Goal: Find specific page/section: Find specific page/section

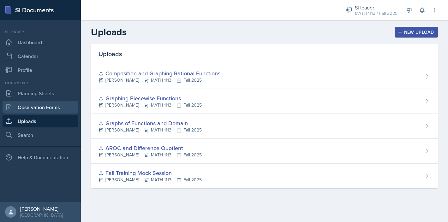
click at [34, 106] on link "Observation Forms" at bounding box center [41, 107] width 76 height 13
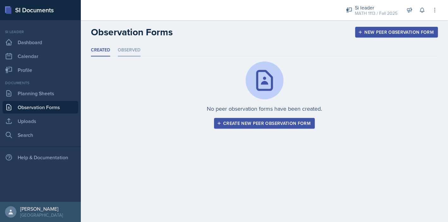
click at [134, 45] on li "Observed" at bounding box center [129, 50] width 23 height 12
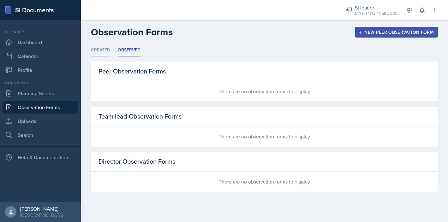
click at [104, 48] on li "Created" at bounding box center [100, 50] width 19 height 12
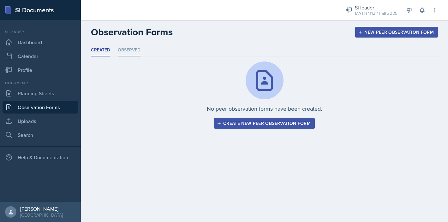
click at [132, 45] on li "Observed" at bounding box center [129, 50] width 23 height 12
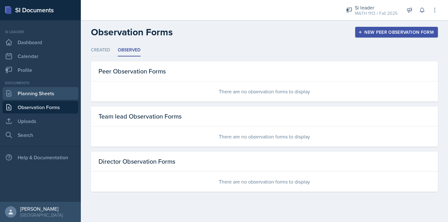
click at [18, 94] on link "Planning Sheets" at bounding box center [41, 93] width 76 height 13
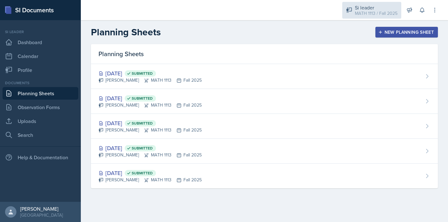
click at [368, 12] on div "MATH 1113 / Fall 2025" at bounding box center [376, 13] width 43 height 7
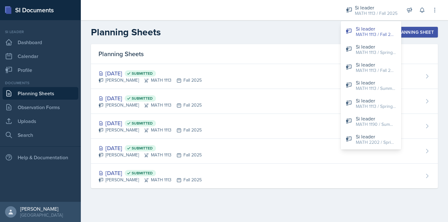
click at [322, 24] on header "Planning Sheets New Planning Sheet" at bounding box center [264, 32] width 367 height 24
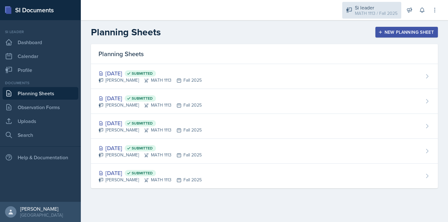
click at [387, 11] on div "MATH 1113 / Fall 2025" at bounding box center [376, 13] width 43 height 7
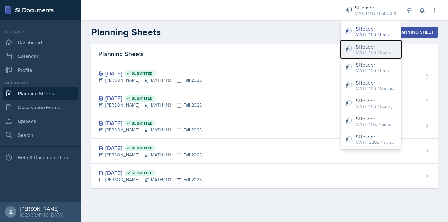
click at [379, 50] on div "MATH 1113 / Spring 2025" at bounding box center [376, 52] width 40 height 7
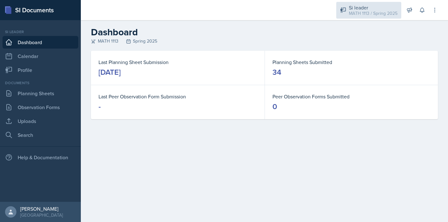
click at [377, 13] on div "MATH 1113 / Spring 2025" at bounding box center [373, 13] width 49 height 7
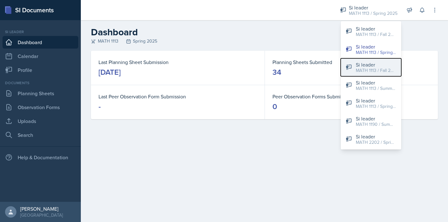
click at [371, 69] on div "MATH 1113 / Fall 2024" at bounding box center [376, 70] width 40 height 7
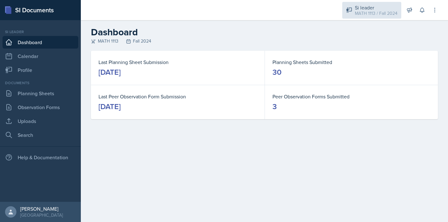
click at [376, 13] on div "MATH 1113 / Fall 2024" at bounding box center [376, 13] width 43 height 7
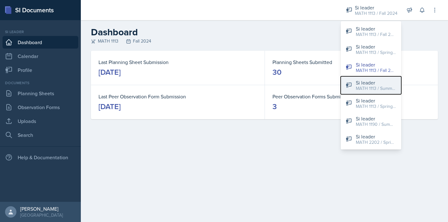
click at [366, 87] on div "MATH 1113 / Summer 2025" at bounding box center [376, 88] width 40 height 7
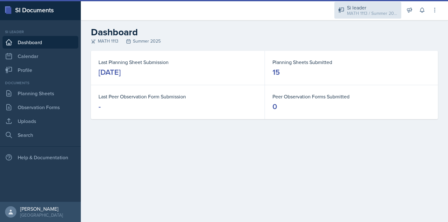
click at [376, 11] on div "MATH 1113 / Summer 2025" at bounding box center [372, 13] width 50 height 7
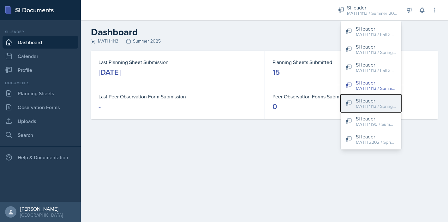
click at [369, 102] on div "Si leader" at bounding box center [376, 101] width 40 height 8
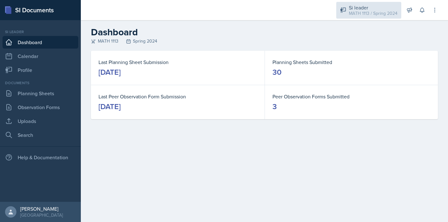
click at [376, 13] on div "MATH 1113 / Spring 2024" at bounding box center [373, 13] width 49 height 7
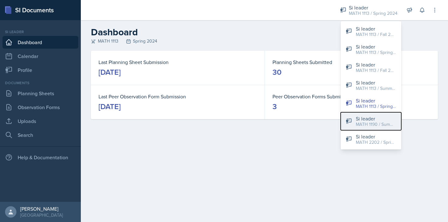
click at [372, 123] on div "MATH 1190 / Summer 2024" at bounding box center [376, 124] width 40 height 7
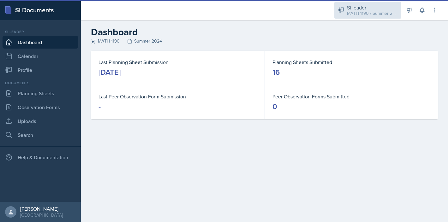
click at [377, 11] on div "MATH 1190 / Summer 2024" at bounding box center [372, 13] width 50 height 7
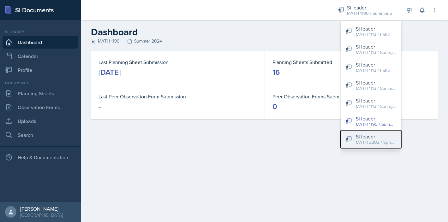
click at [377, 134] on div "Si leader" at bounding box center [376, 137] width 40 height 8
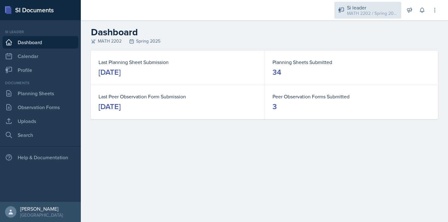
click at [376, 15] on div "MATH 2202 / Spring 2025" at bounding box center [372, 13] width 50 height 7
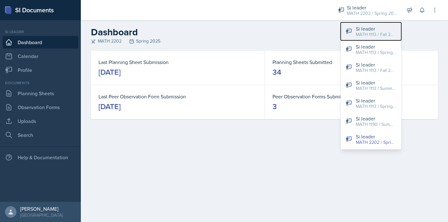
click at [374, 29] on div "Si leader" at bounding box center [376, 29] width 40 height 8
